Goal: Information Seeking & Learning: Learn about a topic

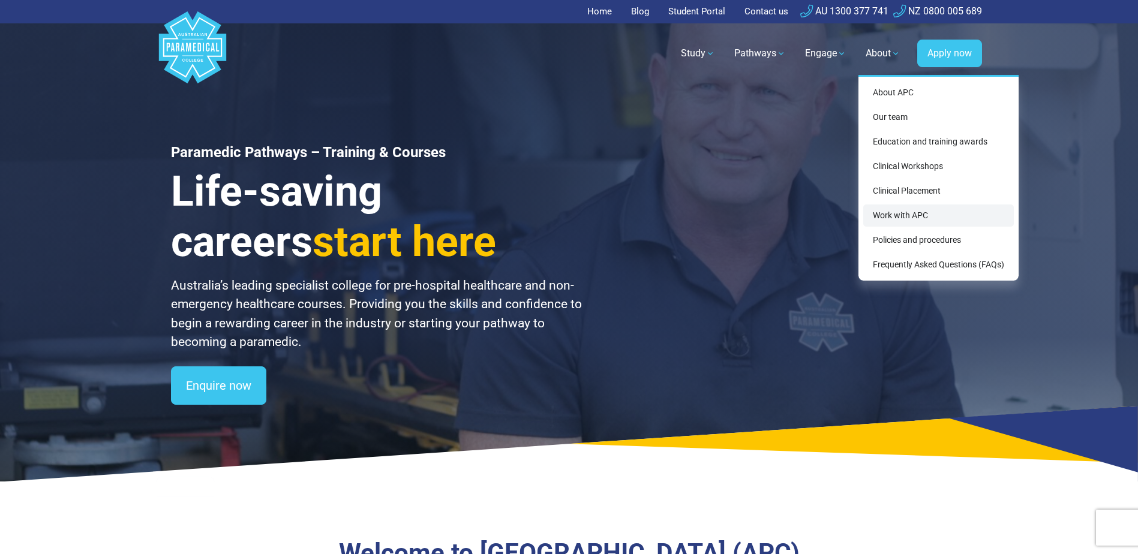
click at [893, 221] on link "Work with APC" at bounding box center [938, 216] width 151 height 22
click at [882, 51] on link "About" at bounding box center [882, 54] width 49 height 34
click at [898, 218] on link "Work with APC" at bounding box center [938, 216] width 151 height 22
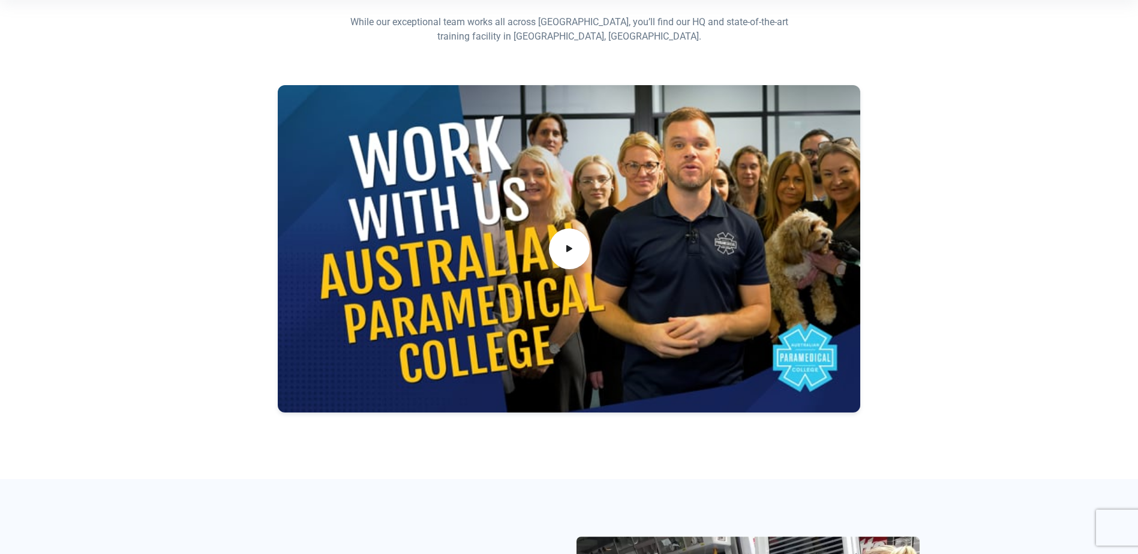
scroll to position [360, 0]
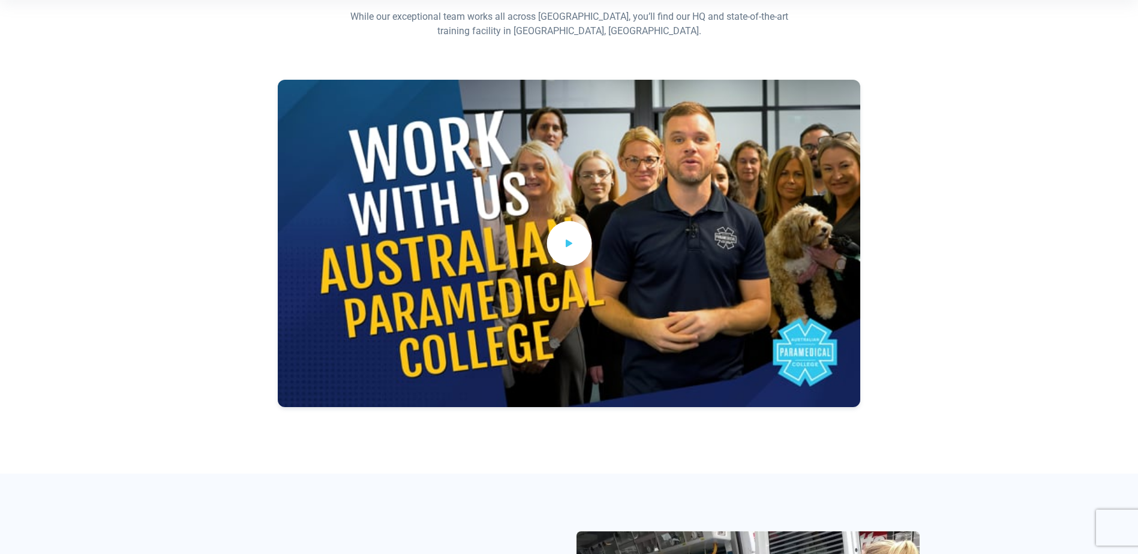
click at [567, 239] on icon at bounding box center [569, 243] width 13 height 20
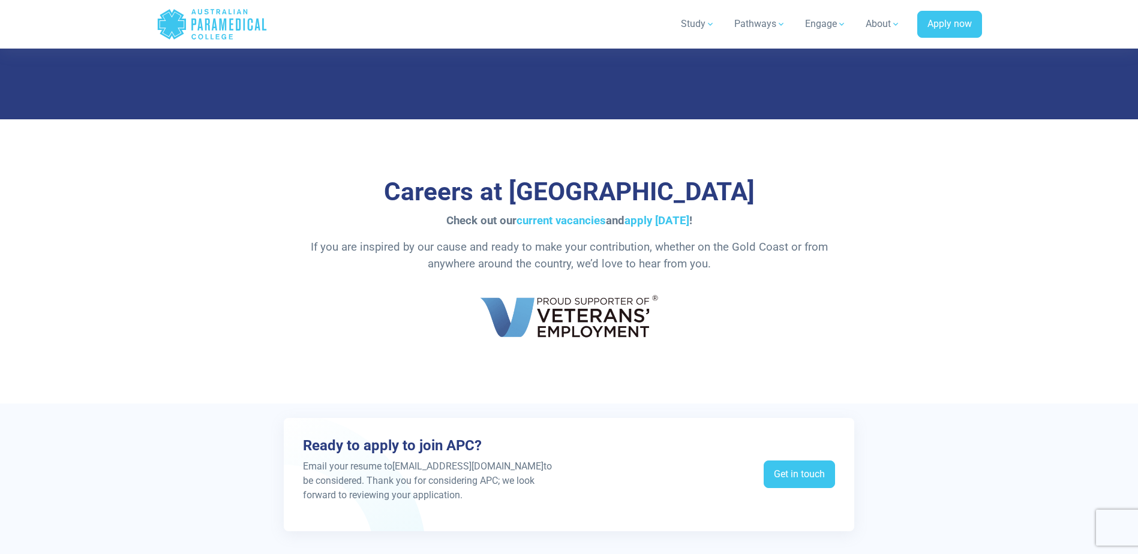
scroll to position [2039, 0]
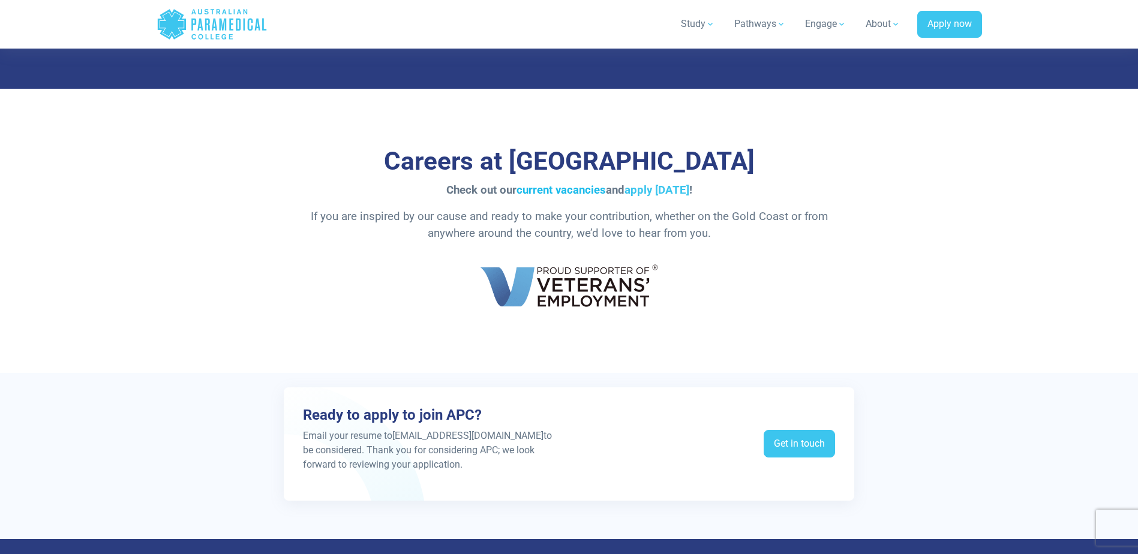
click at [556, 185] on link "current vacancies" at bounding box center [560, 190] width 89 height 13
